Goal: Transaction & Acquisition: Download file/media

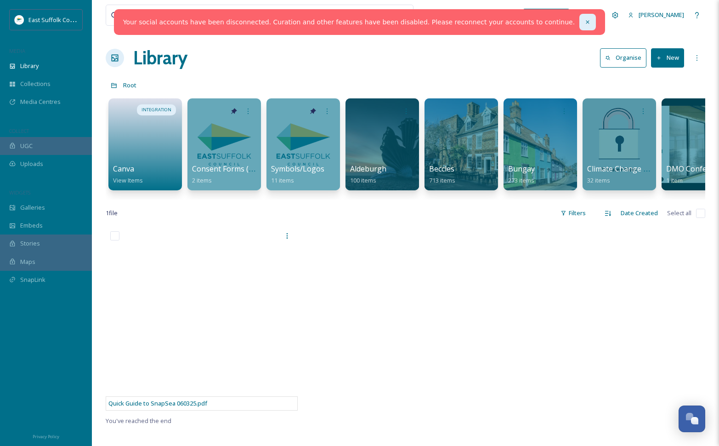
click at [584, 23] on icon at bounding box center [587, 22] width 6 height 6
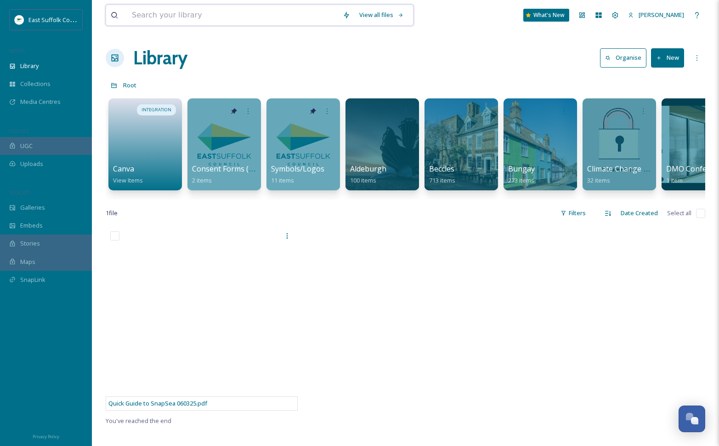
click at [306, 17] on input at bounding box center [232, 15] width 211 height 20
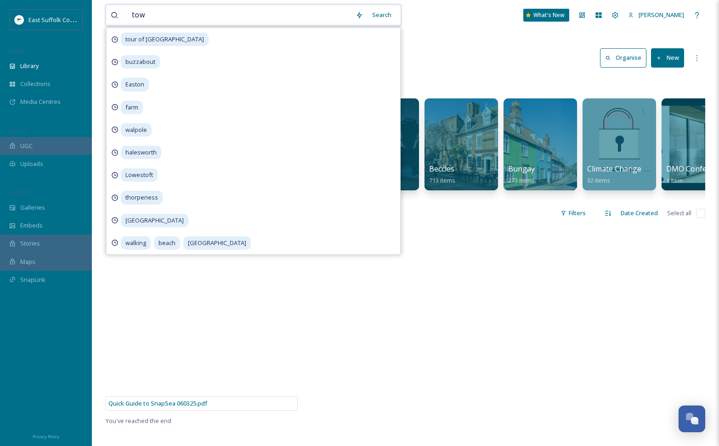
type input "town"
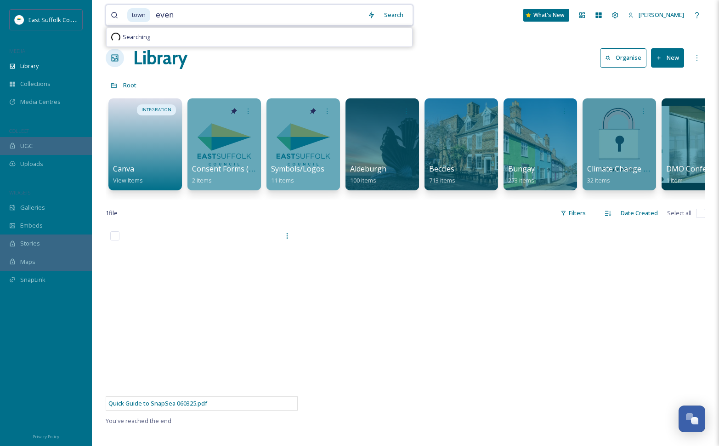
type input "event"
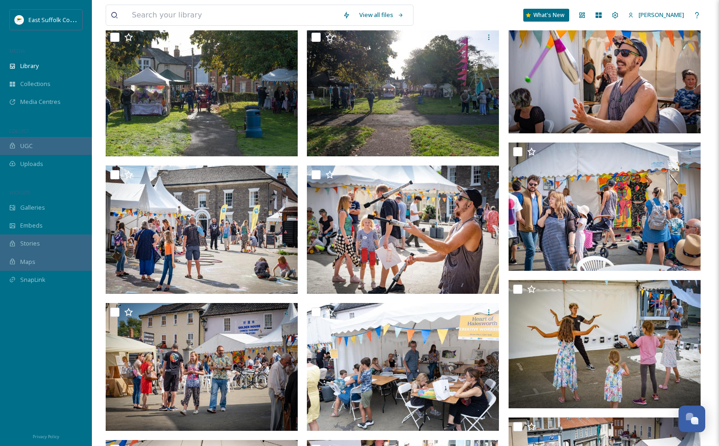
scroll to position [1286, 0]
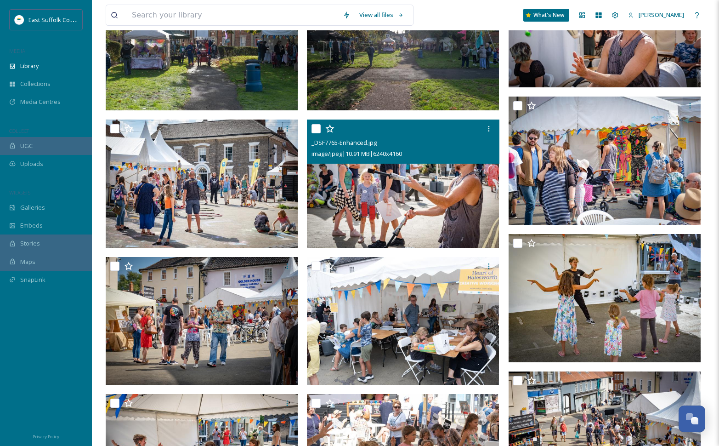
click at [395, 203] on img at bounding box center [403, 183] width 192 height 128
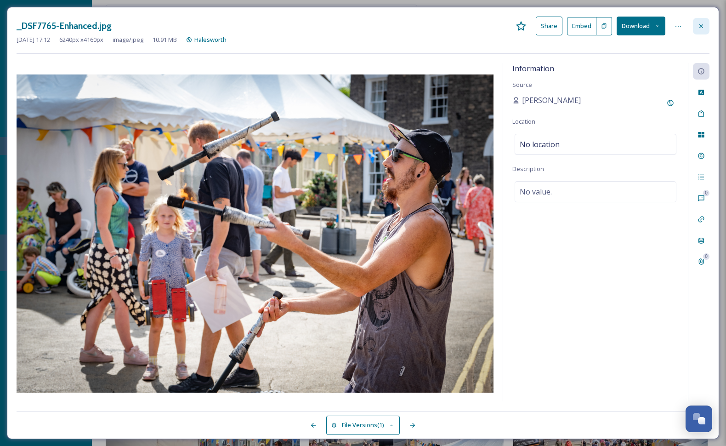
click at [701, 28] on icon at bounding box center [700, 26] width 7 height 7
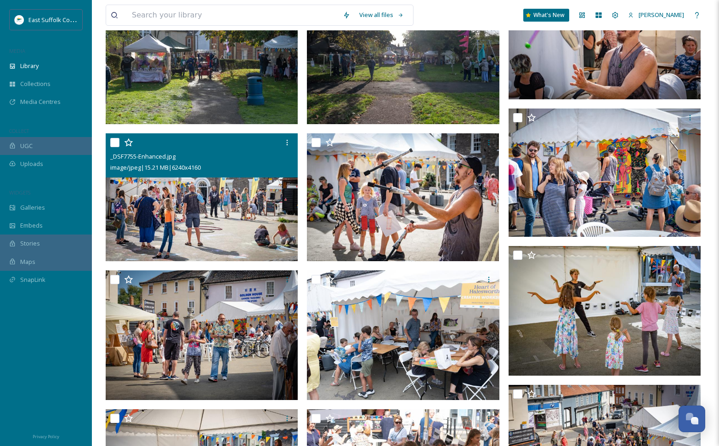
click at [195, 235] on img at bounding box center [202, 197] width 192 height 128
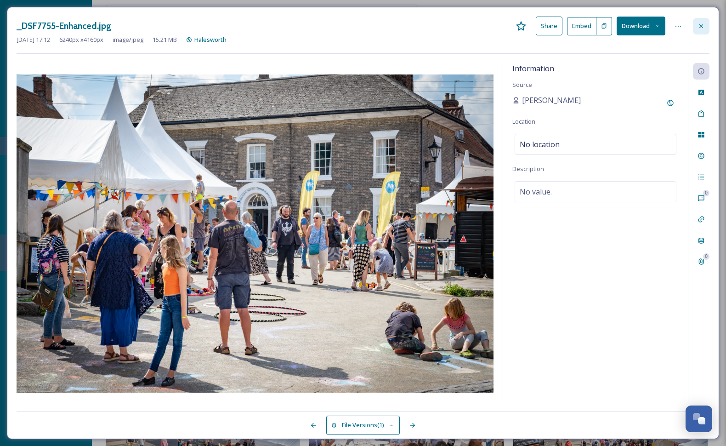
click at [697, 28] on div at bounding box center [701, 26] width 17 height 17
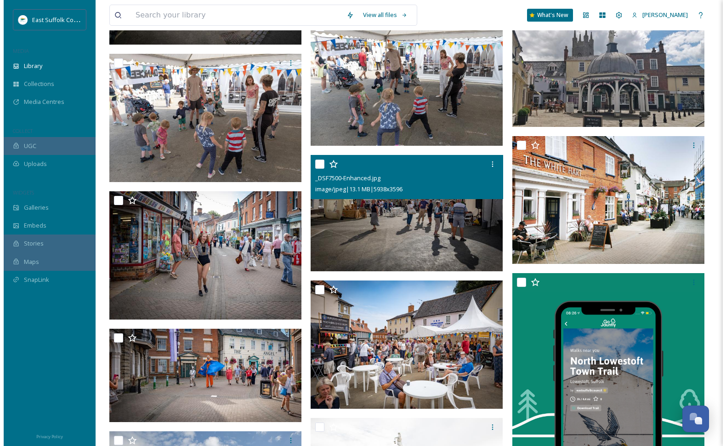
scroll to position [3477, 0]
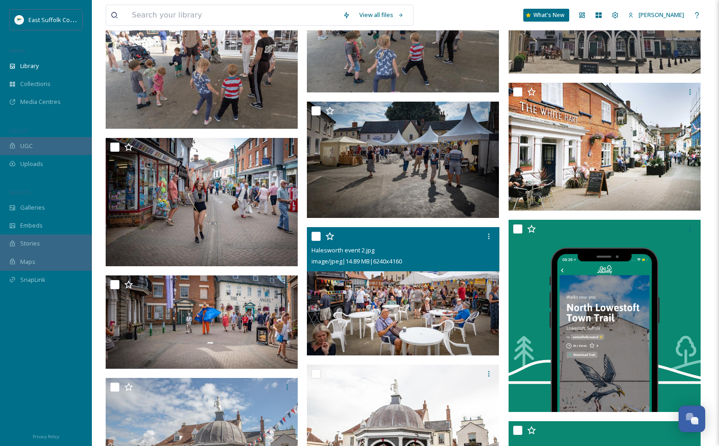
click at [410, 284] on img at bounding box center [403, 291] width 192 height 128
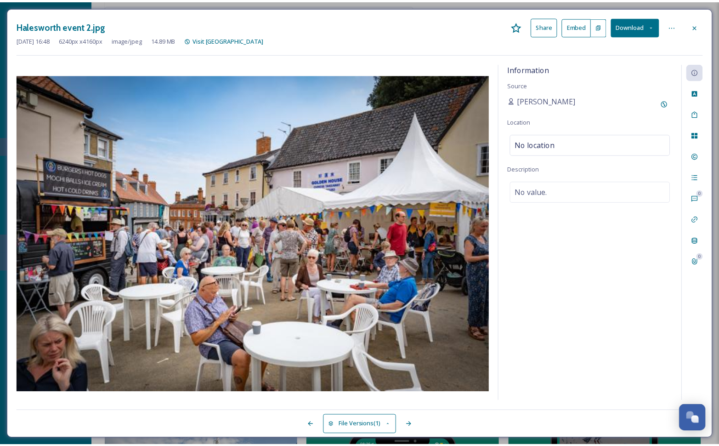
scroll to position [3514, 0]
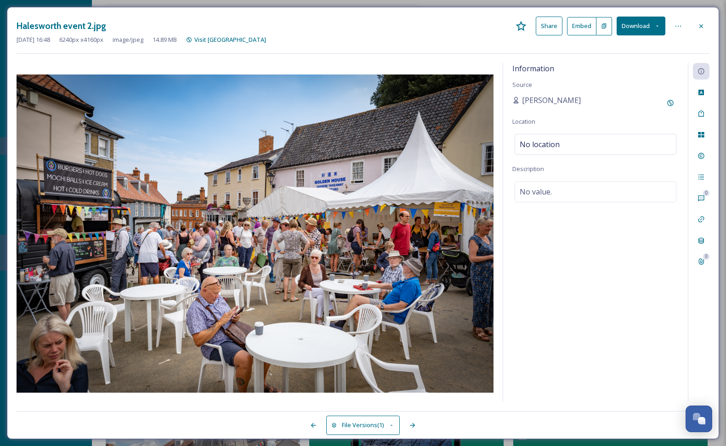
click at [657, 29] on button "Download" at bounding box center [640, 26] width 49 height 19
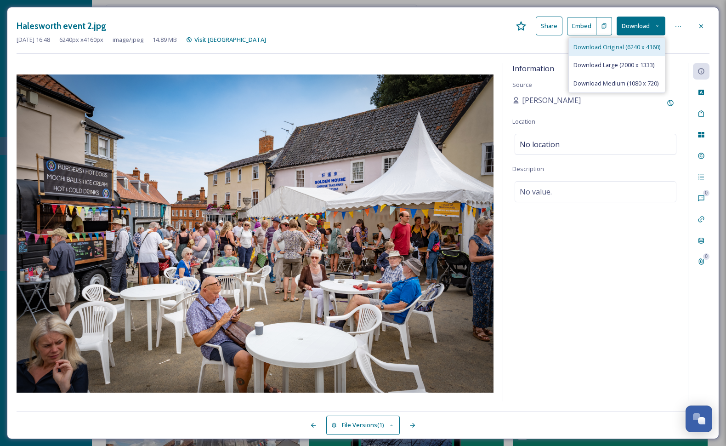
click at [615, 41] on div "Download Original (6240 x 4160)" at bounding box center [617, 47] width 96 height 18
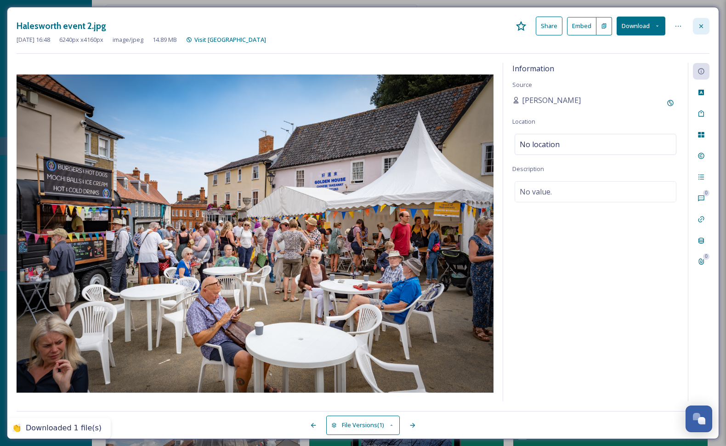
click at [700, 28] on icon at bounding box center [700, 26] width 7 height 7
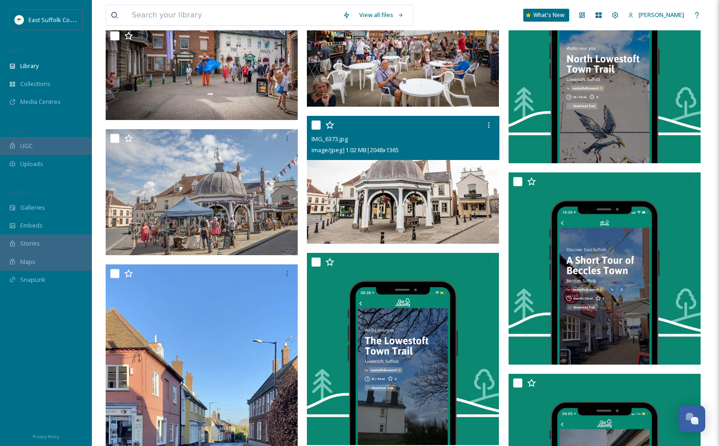
scroll to position [3698, 0]
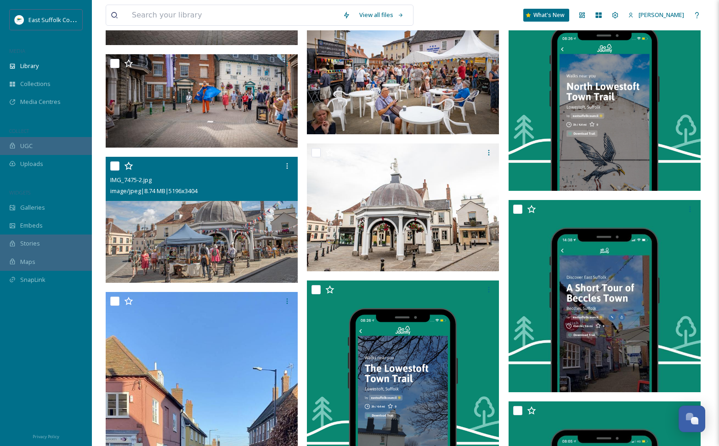
click at [222, 225] on img at bounding box center [202, 220] width 192 height 126
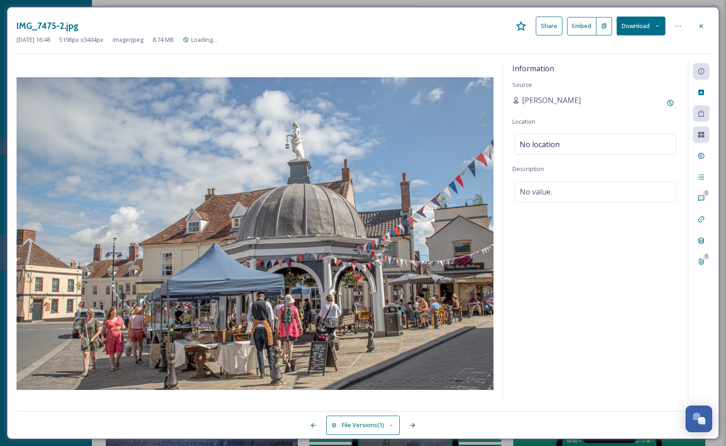
click at [656, 25] on icon at bounding box center [657, 26] width 6 height 6
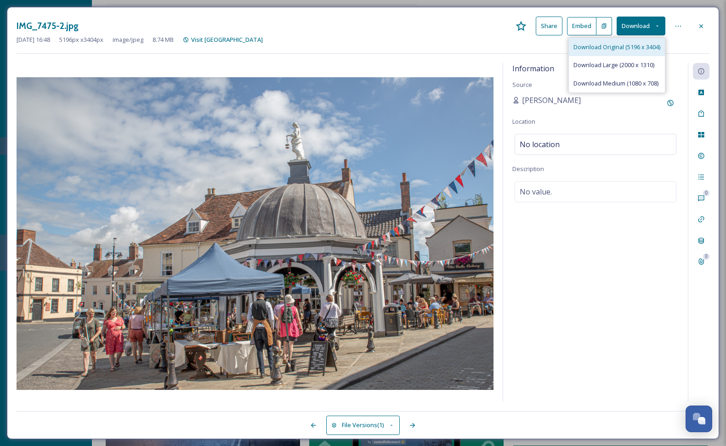
click at [632, 50] on span "Download Original (5196 x 3404)" at bounding box center [616, 47] width 87 height 9
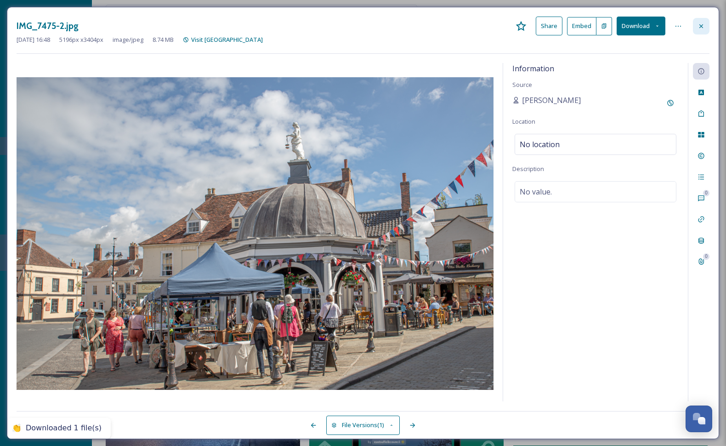
click at [702, 28] on icon at bounding box center [700, 26] width 7 height 7
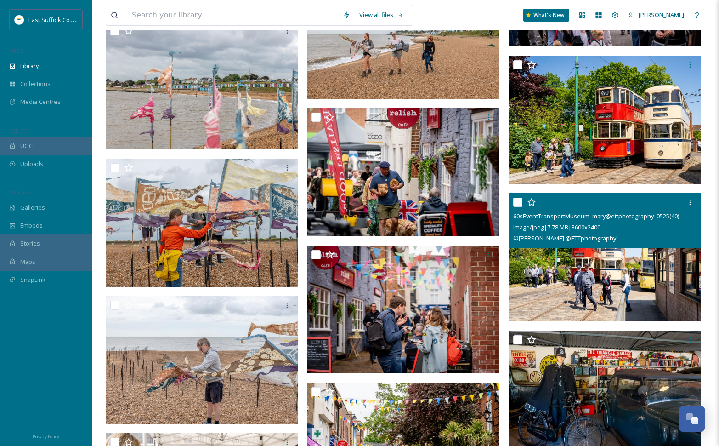
scroll to position [23586, 0]
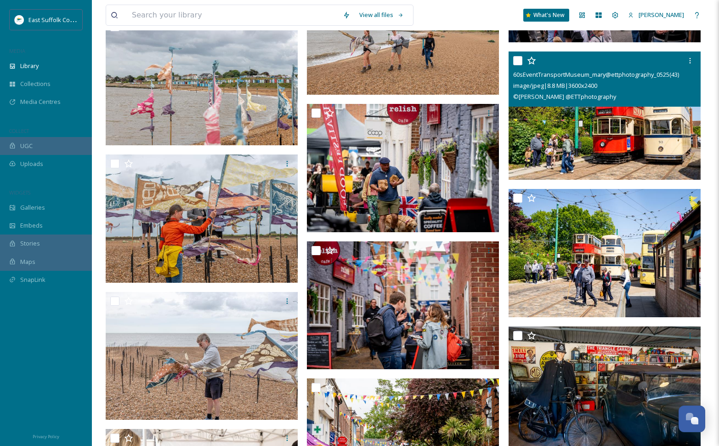
click at [596, 142] on img at bounding box center [604, 115] width 192 height 128
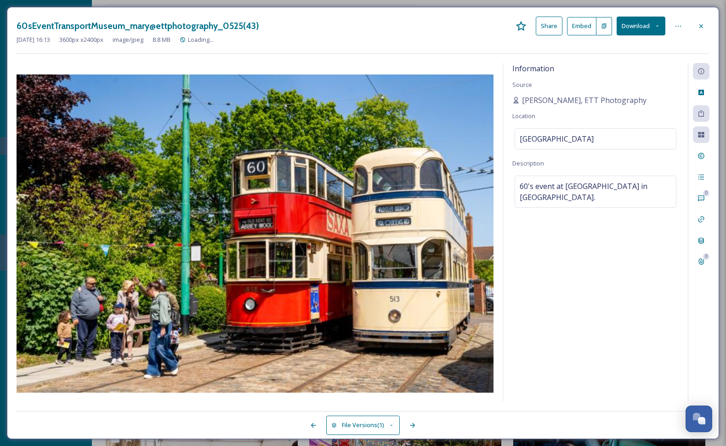
click at [655, 27] on icon at bounding box center [657, 26] width 6 height 6
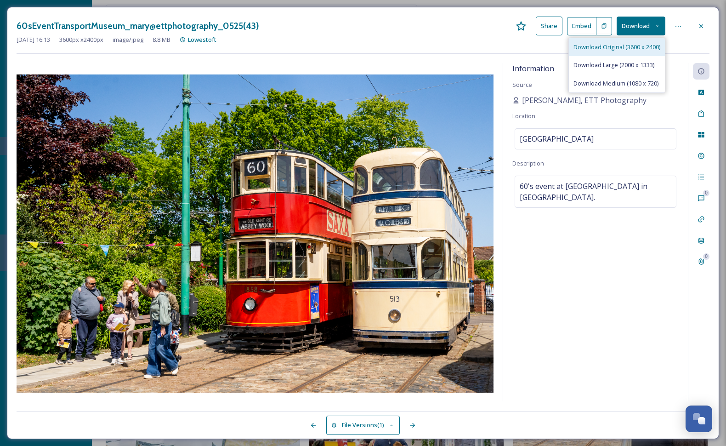
click at [621, 48] on span "Download Original (3600 x 2400)" at bounding box center [616, 47] width 87 height 9
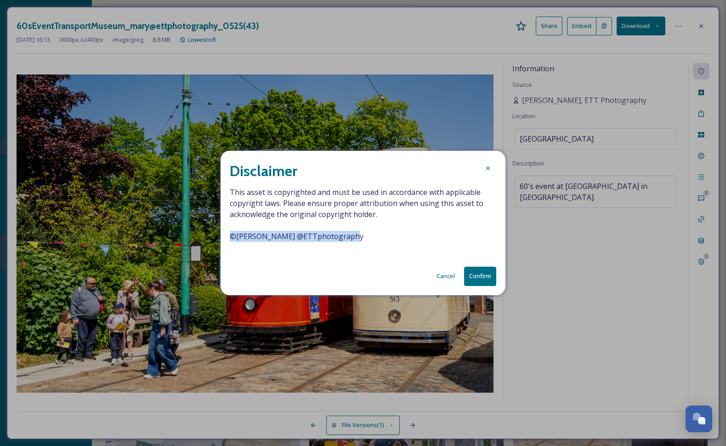
drag, startPoint x: 350, startPoint y: 237, endPoint x: 216, endPoint y: 238, distance: 134.1
click at [216, 238] on div "Disclaimer This asset is copyrighted and must be used in accordance with applic…" at bounding box center [363, 223] width 726 height 446
copy span "© [PERSON_NAME] @ETTphotography"
click at [479, 277] on button "Confirm" at bounding box center [480, 275] width 32 height 19
